Goal: Information Seeking & Learning: Understand process/instructions

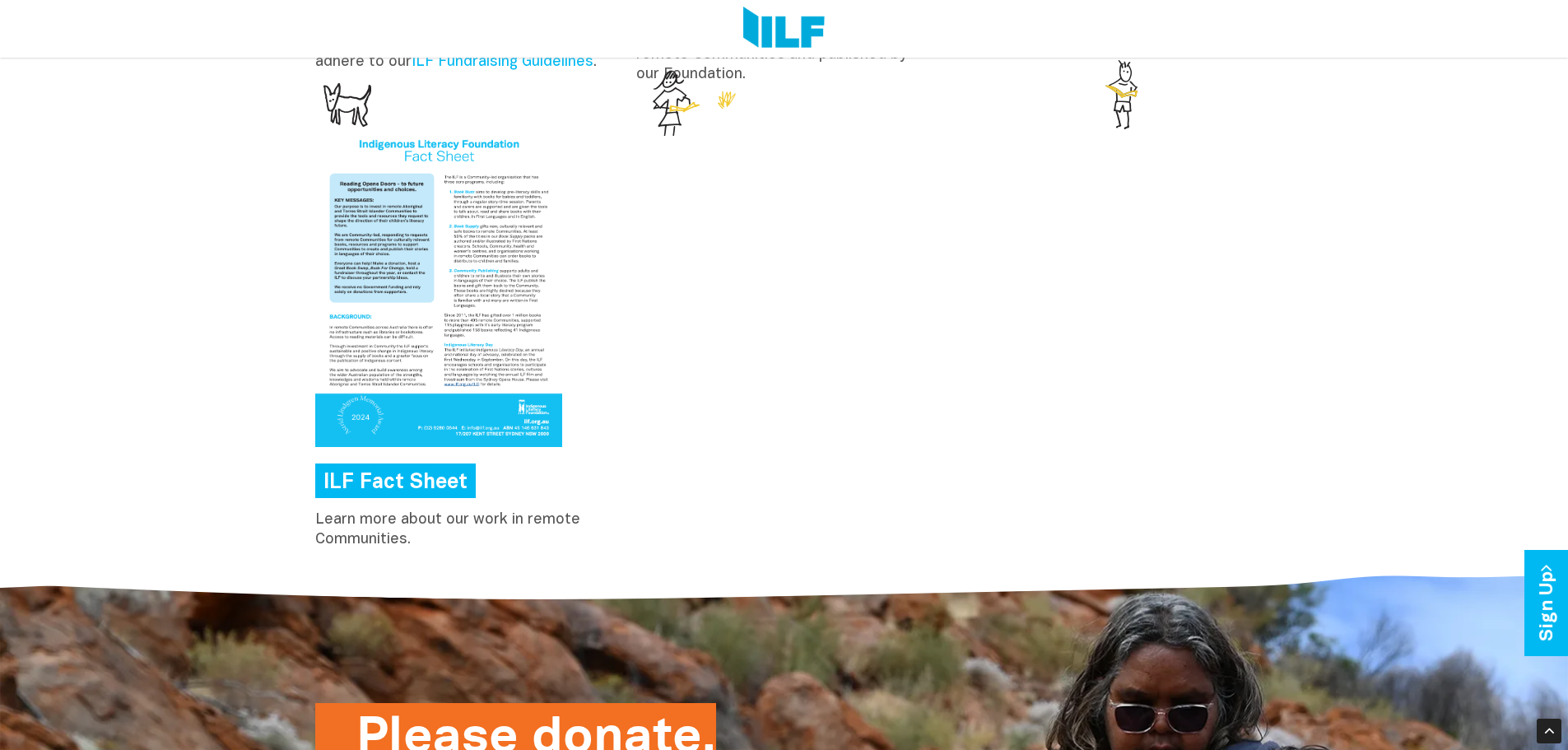
scroll to position [2383, 0]
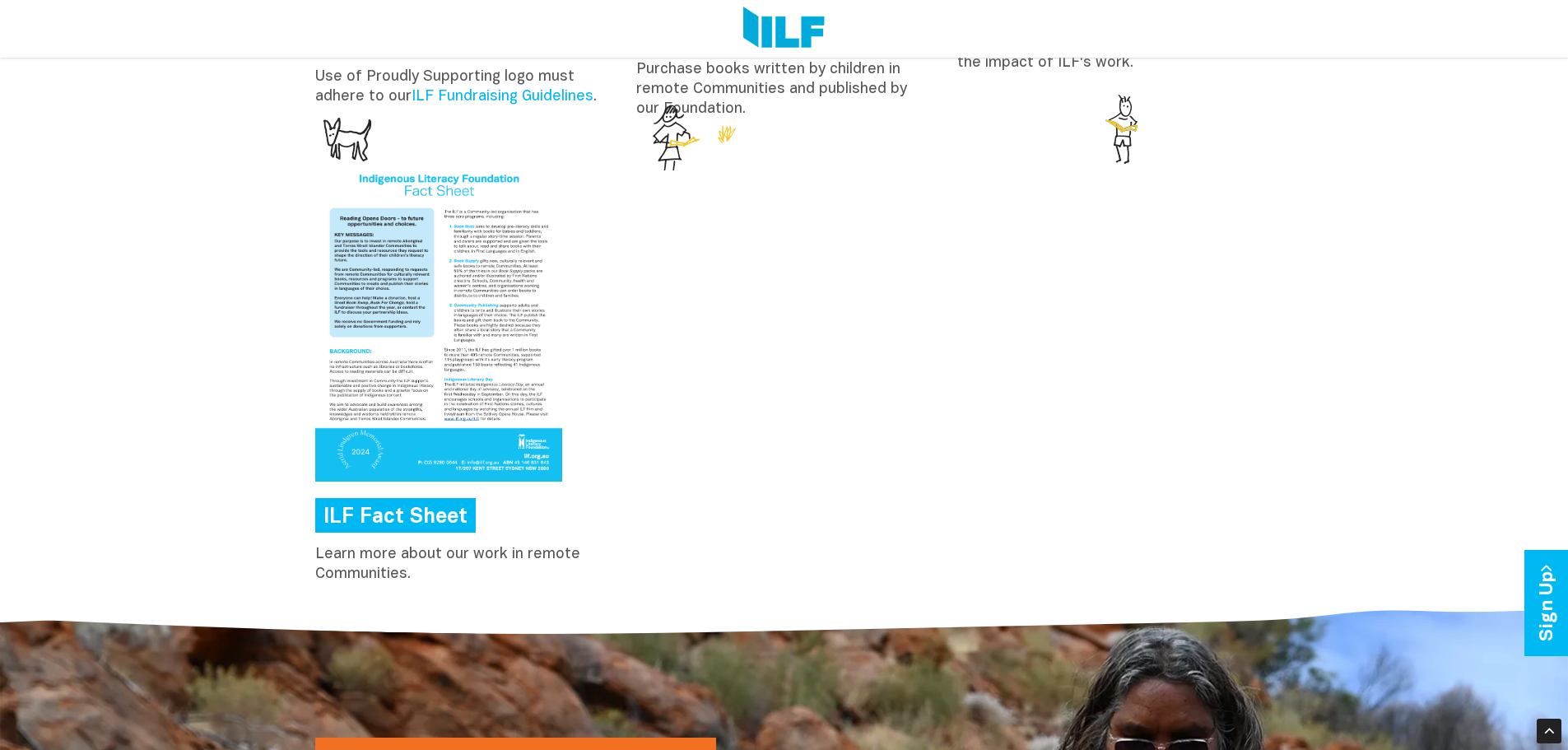
click at [402, 520] on link "ILF Fact Sheet" at bounding box center [395, 515] width 161 height 35
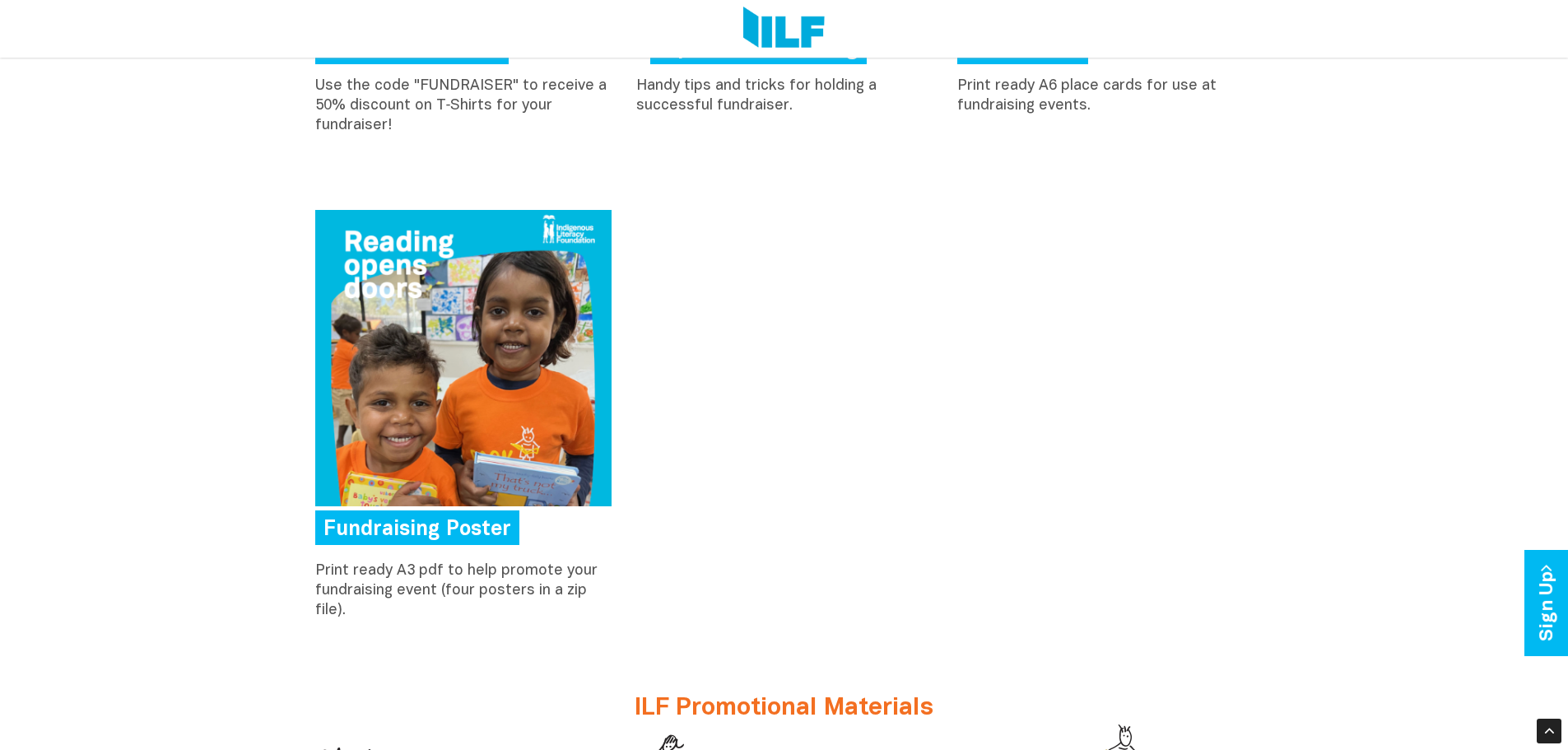
scroll to position [988, 0]
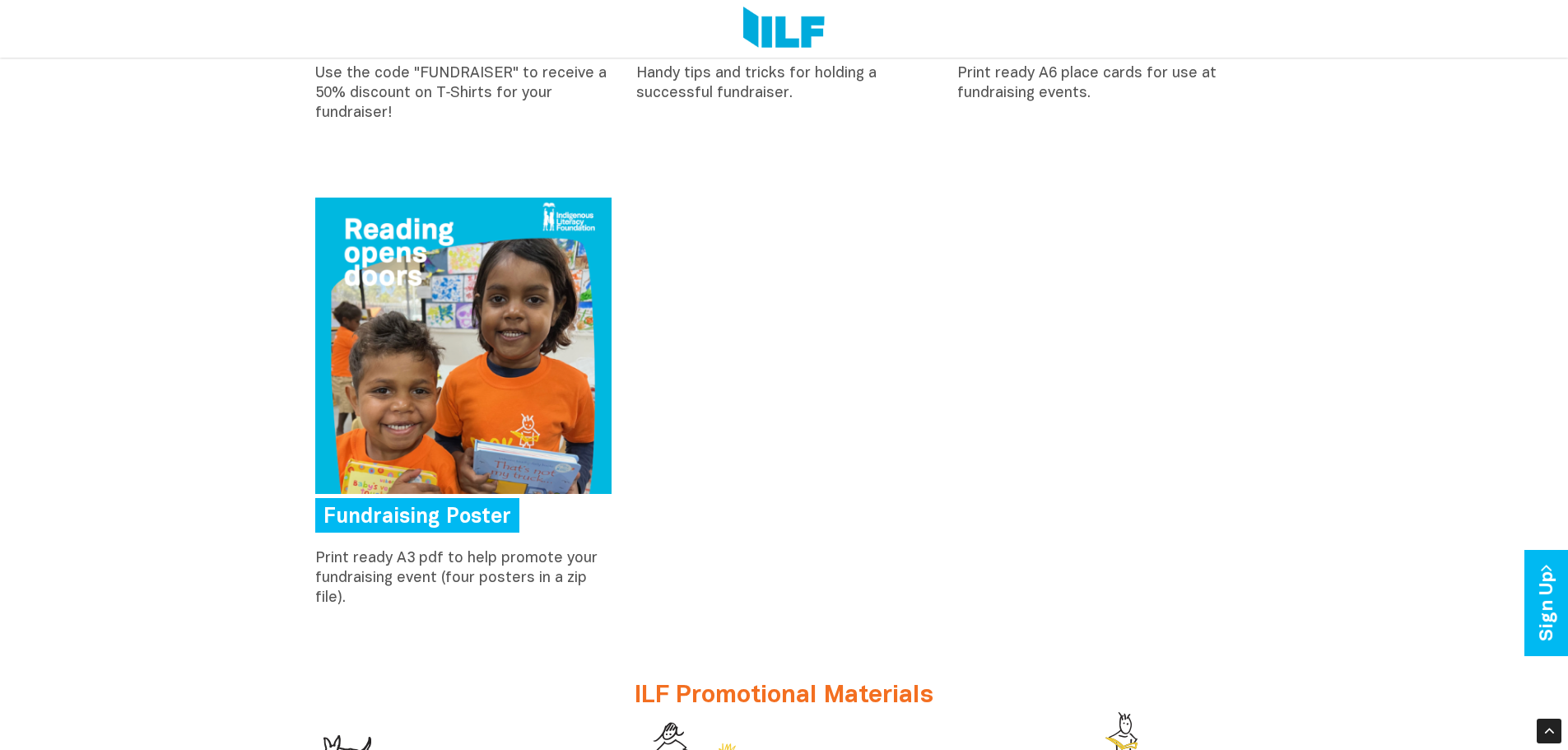
click at [446, 347] on img at bounding box center [463, 346] width 296 height 296
click at [1308, 285] on div "Make Your Fundraiser Great! Purchase T-shirts Use the code "FUNDRAISER" to rece…" at bounding box center [784, 633] width 1568 height 1804
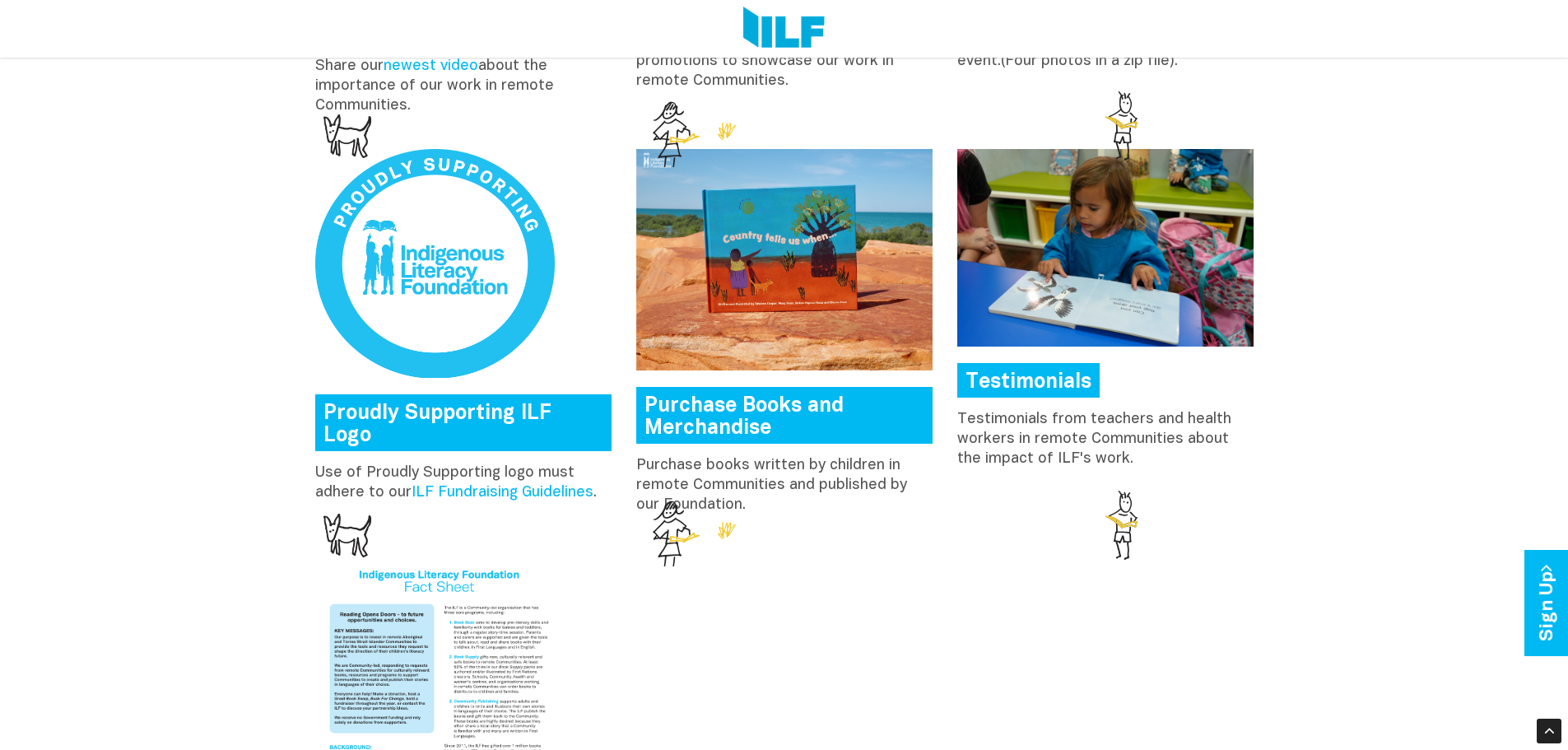
scroll to position [2059, 0]
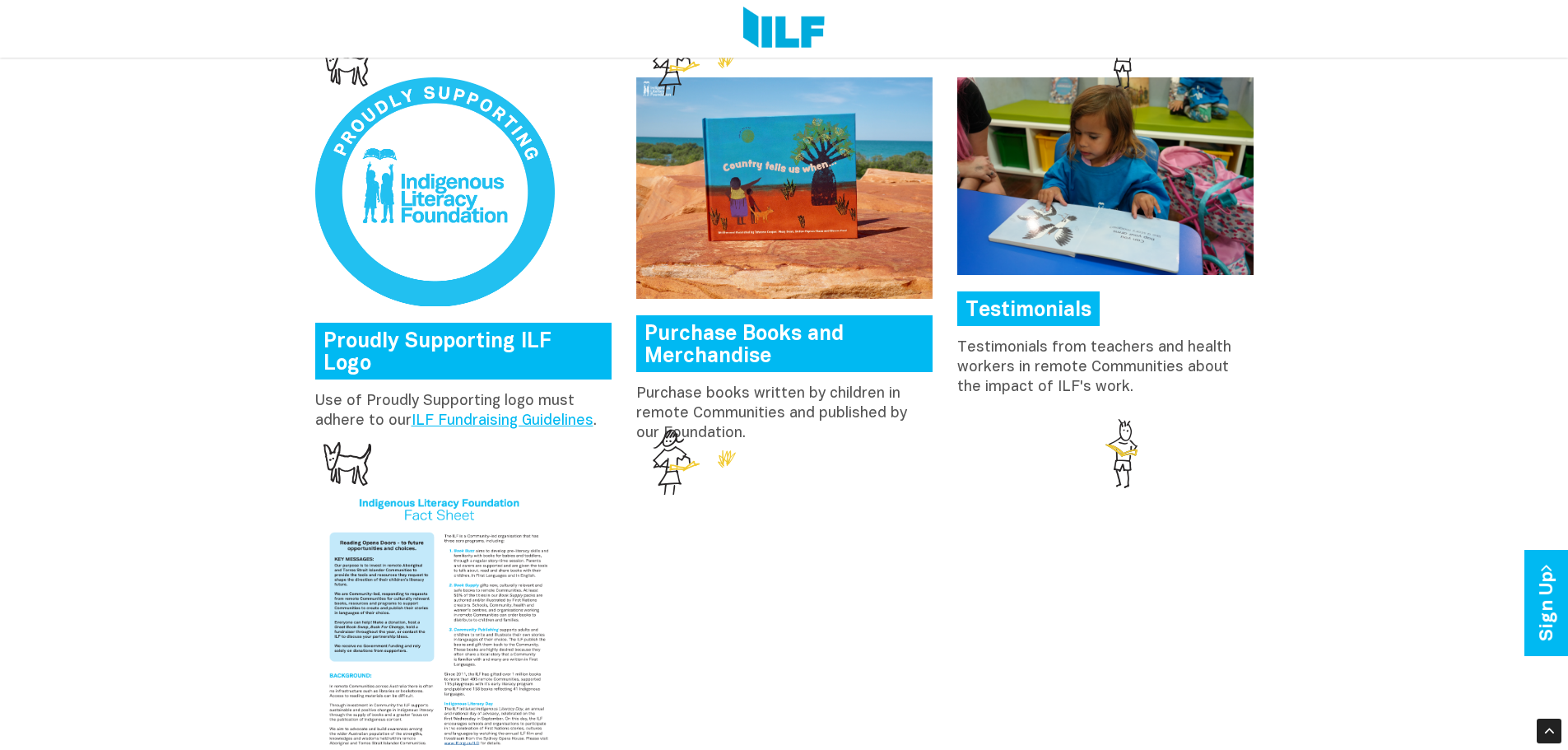
click at [493, 414] on link "ILF Fundraising Guidelines" at bounding box center [503, 421] width 182 height 14
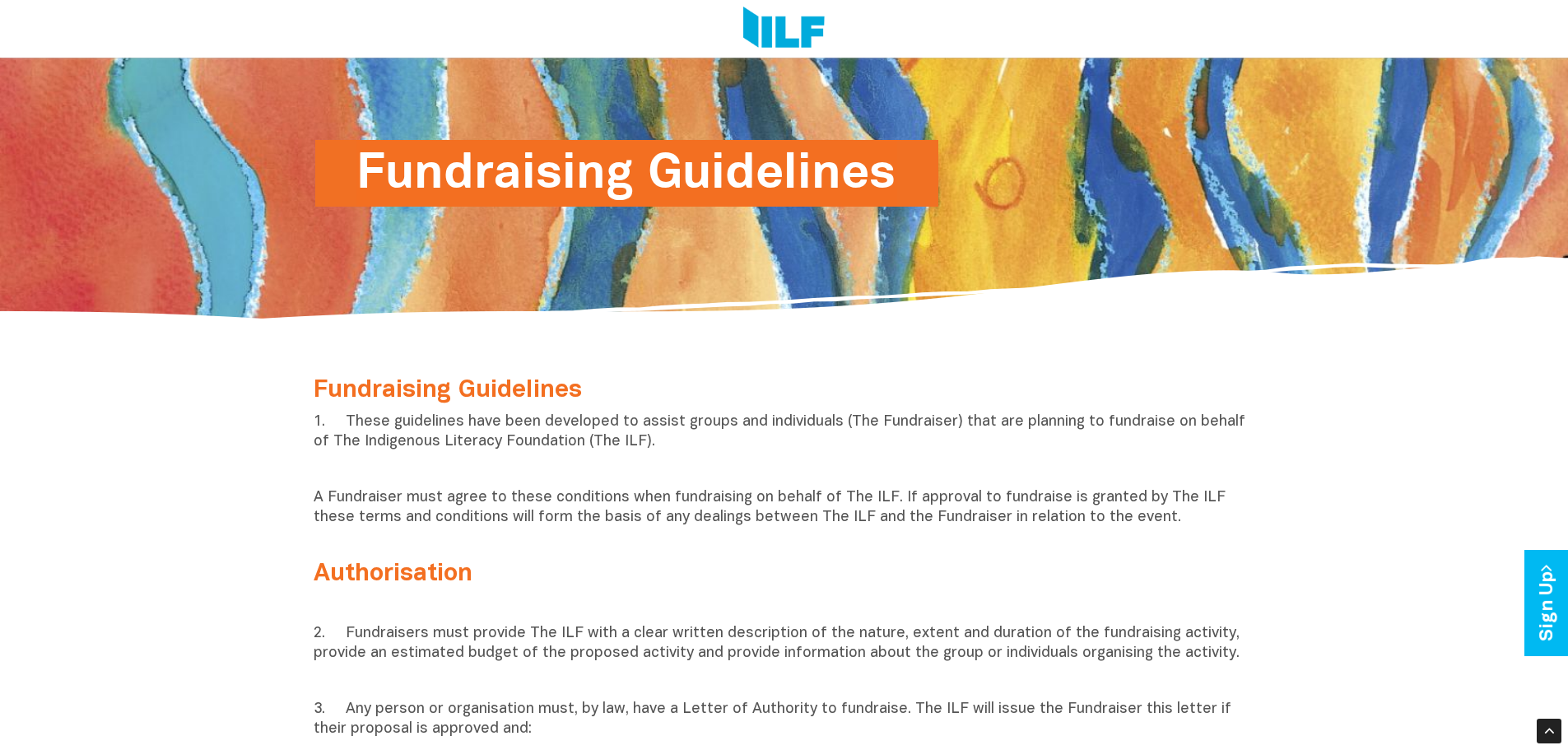
scroll to position [198, 0]
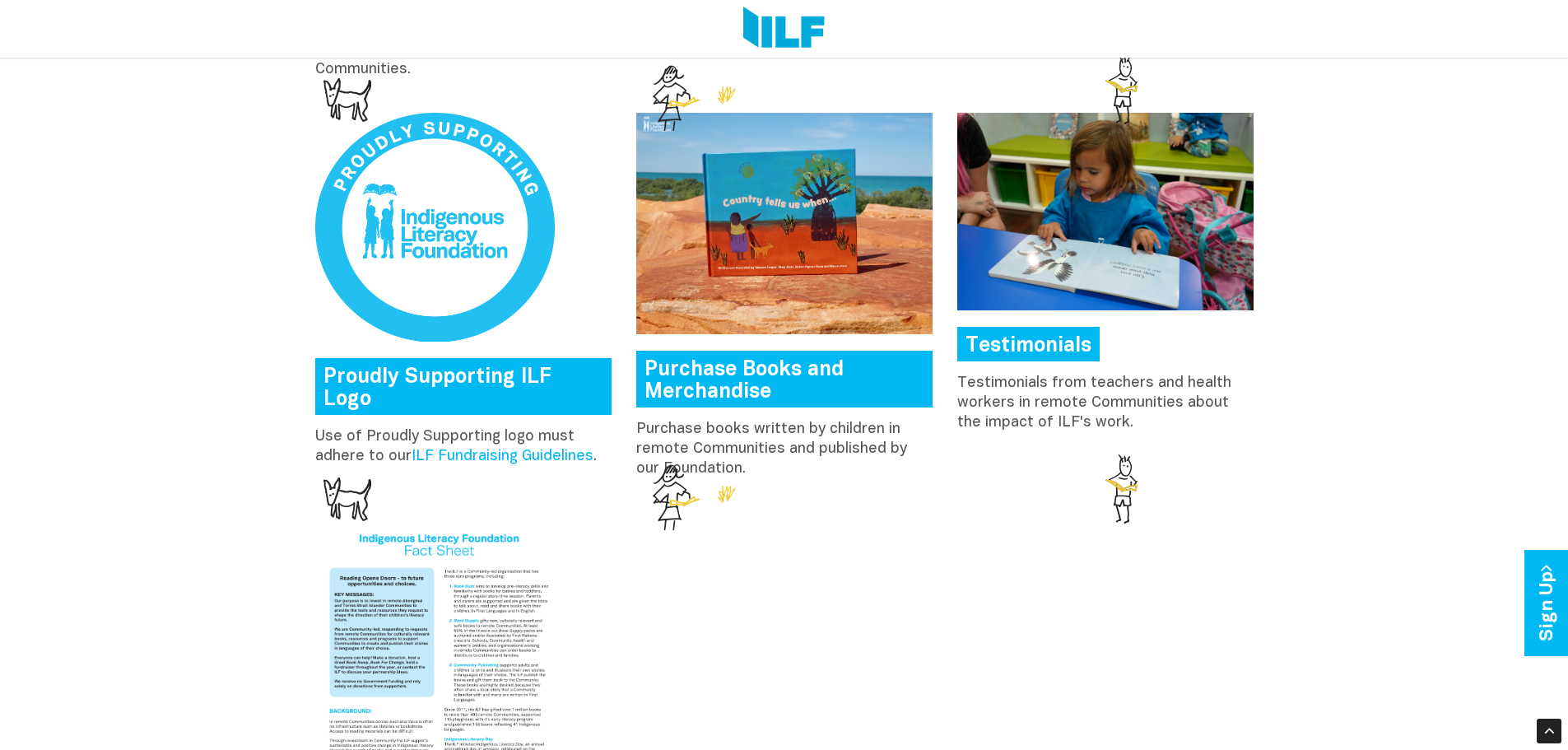
scroll to position [1779, 0]
